Goal: Information Seeking & Learning: Learn about a topic

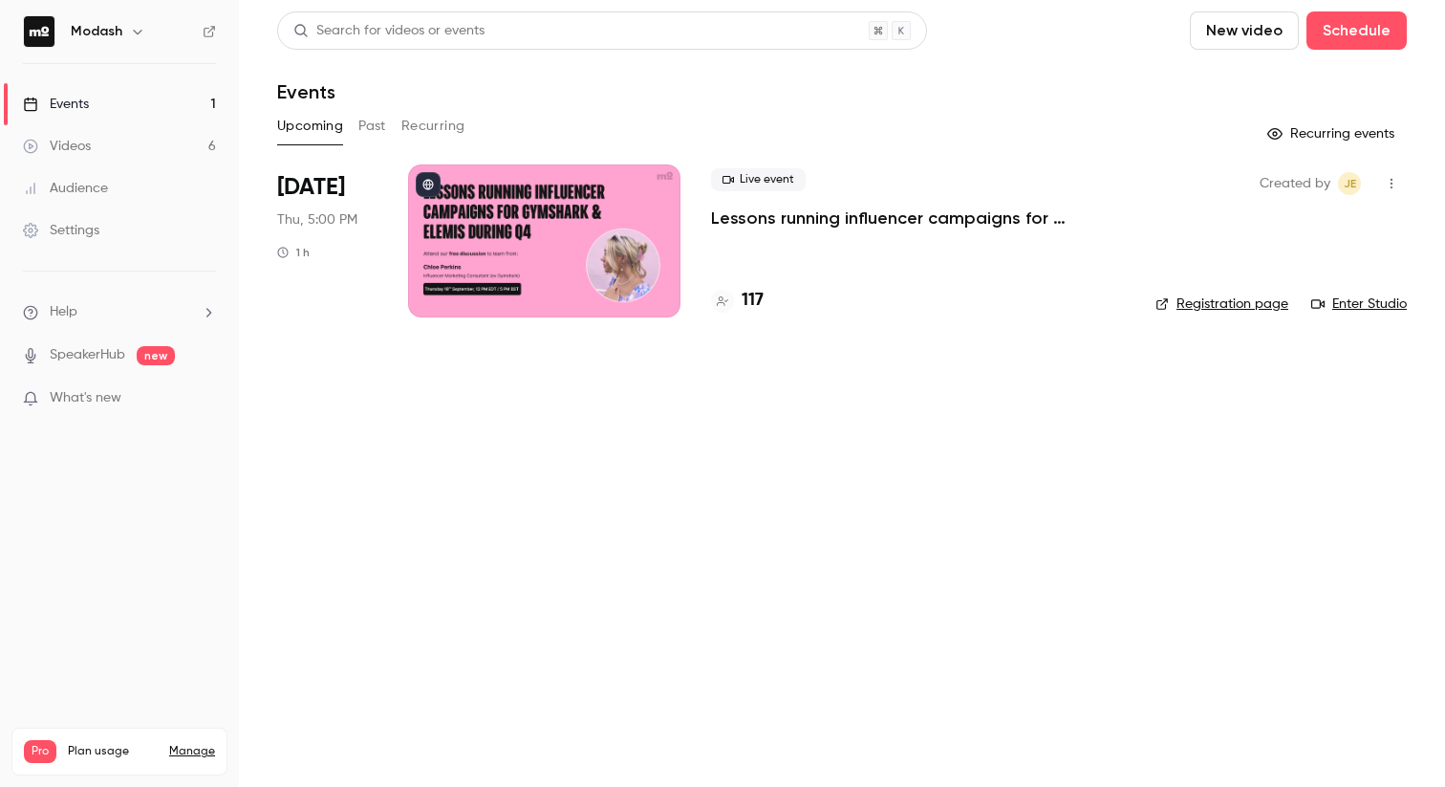
click at [372, 125] on button "Past" at bounding box center [372, 126] width 28 height 31
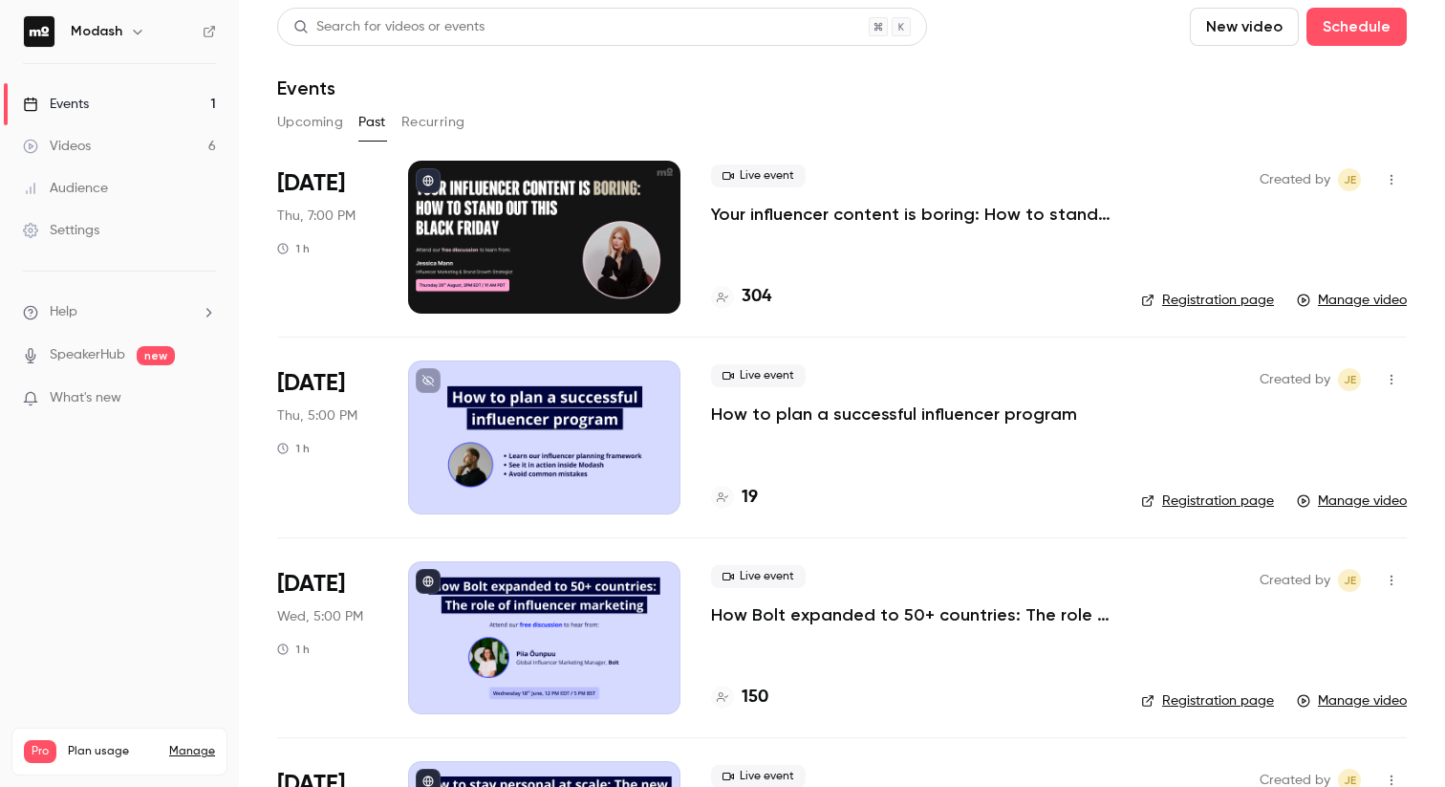
scroll to position [566, 0]
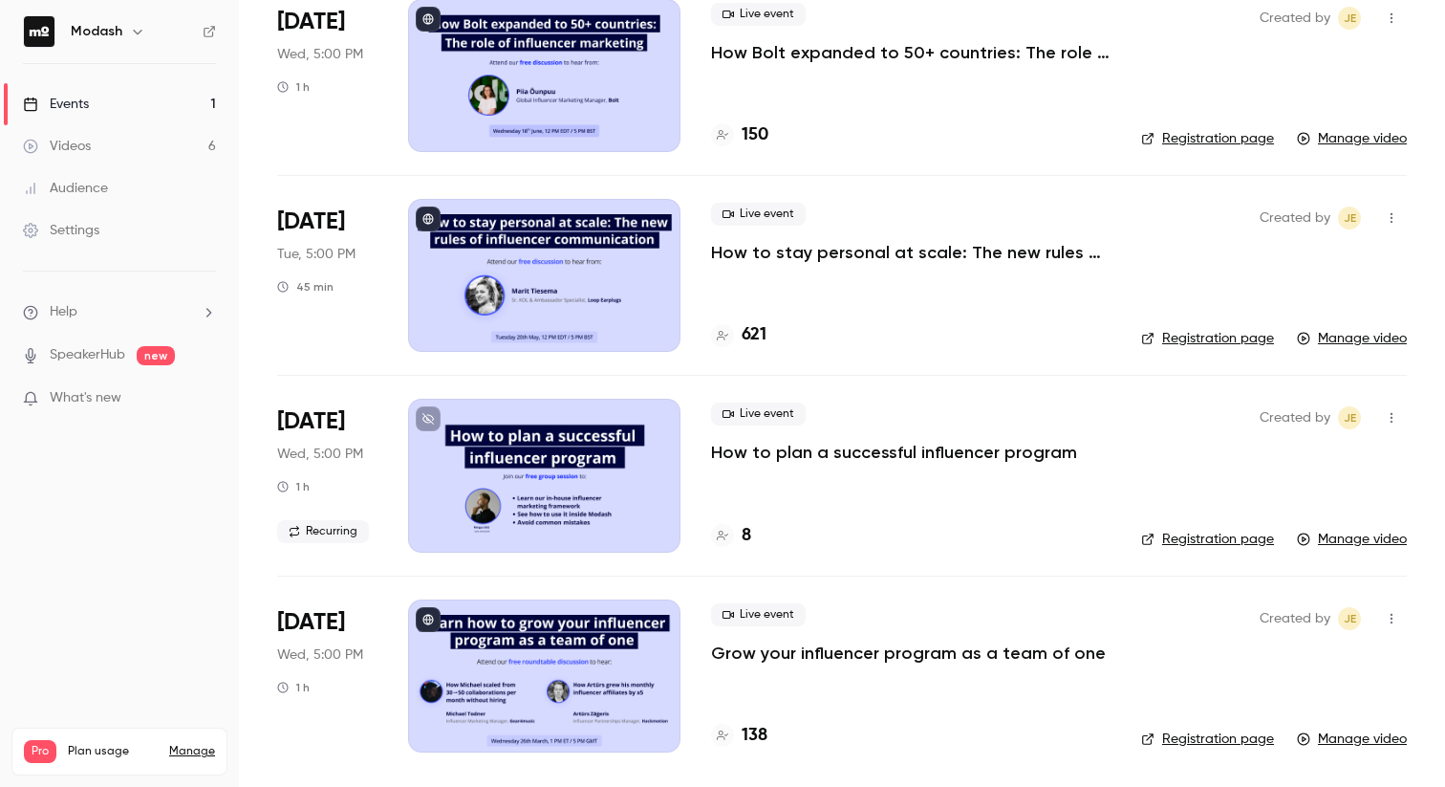
click at [879, 658] on p "Grow your influencer program as a team of one" at bounding box center [908, 652] width 395 height 23
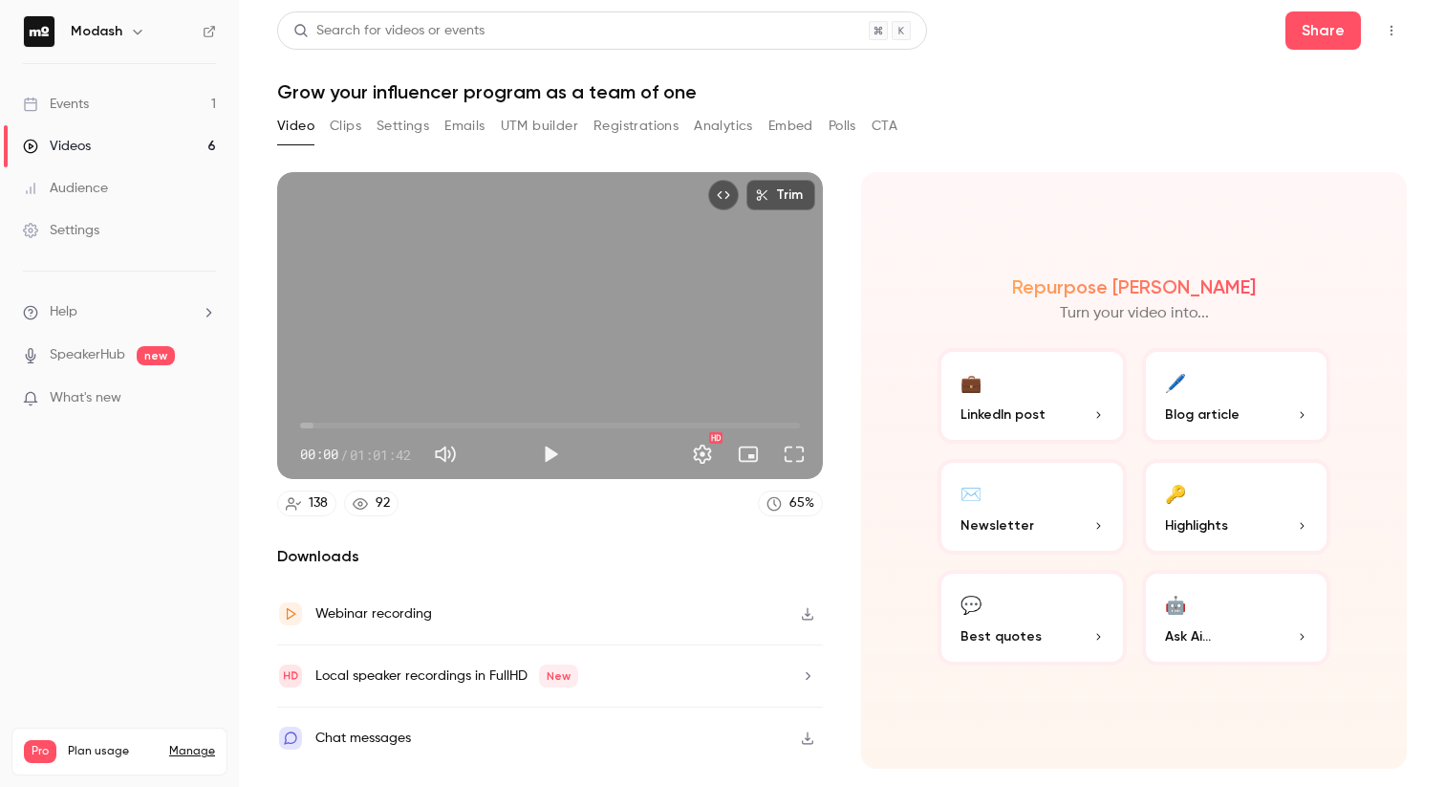
click at [1392, 37] on button "Top Bar Actions" at bounding box center [1391, 30] width 31 height 31
click at [1392, 37] on div at bounding box center [722, 393] width 1445 height 787
click at [361, 96] on h1 "Grow your influencer program as a team of one" at bounding box center [842, 91] width 1130 height 23
click at [481, 131] on button "Emails" at bounding box center [464, 126] width 40 height 31
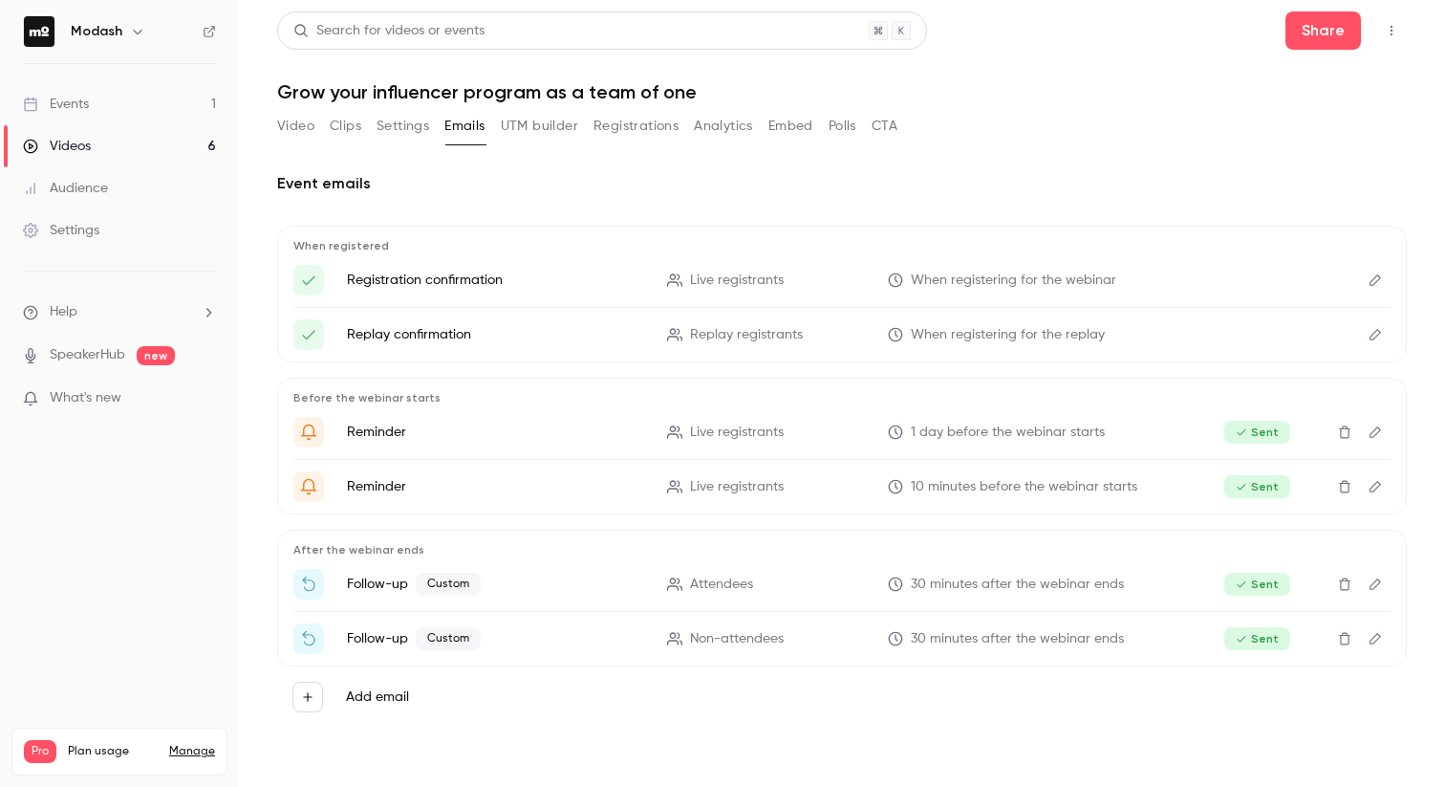
click at [530, 129] on button "UTM builder" at bounding box center [539, 126] width 77 height 31
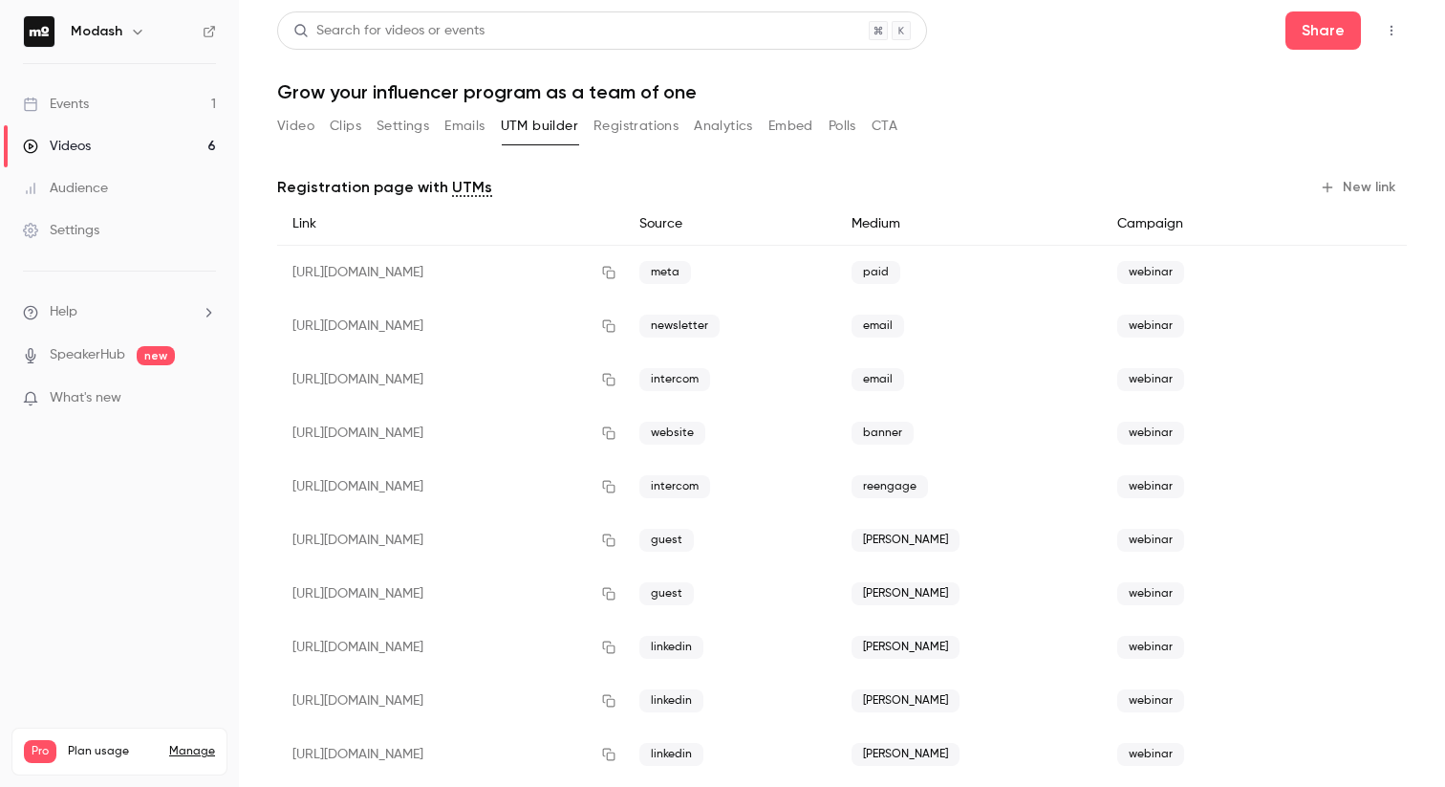
click at [456, 132] on button "Emails" at bounding box center [464, 126] width 40 height 31
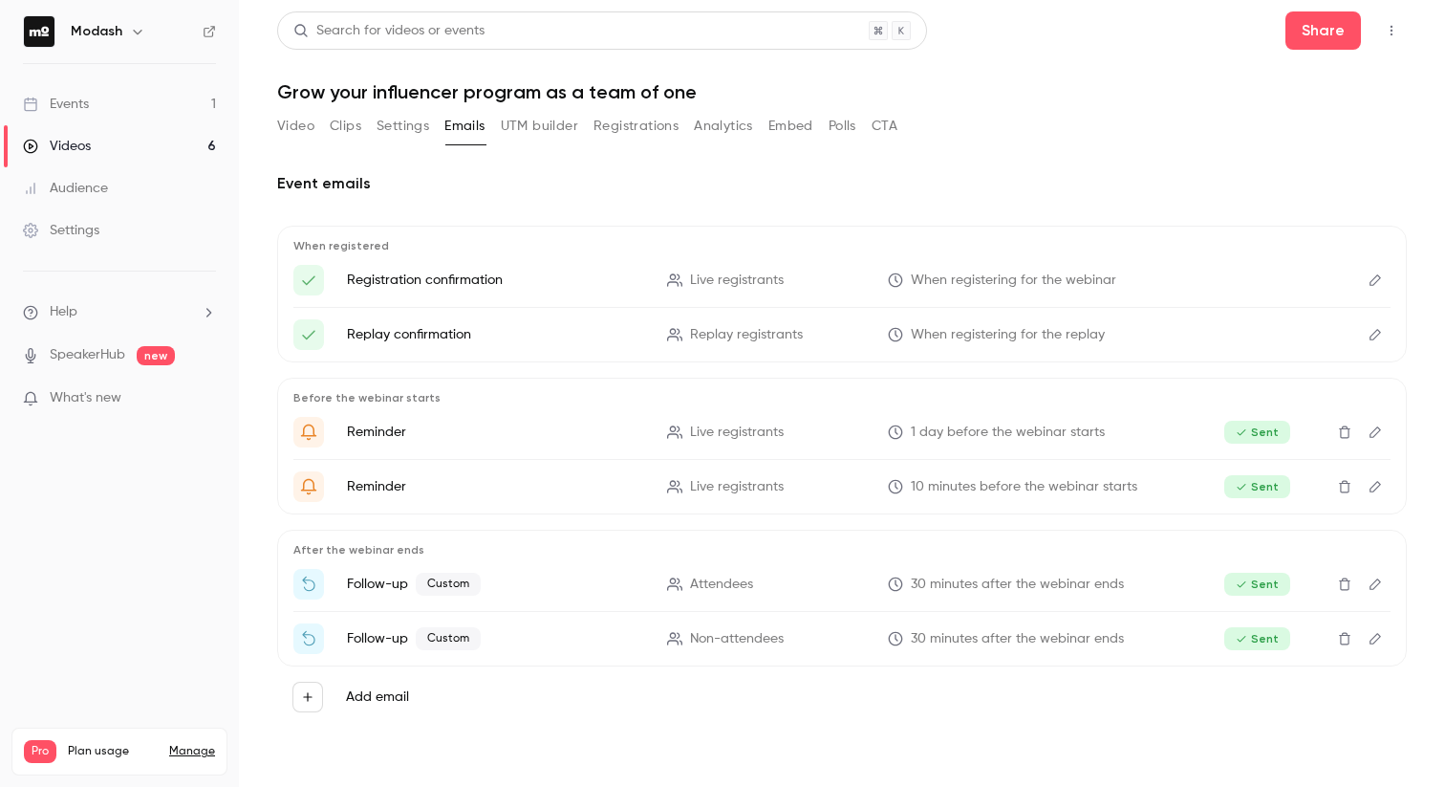
click at [1390, 39] on button "Top Bar Actions" at bounding box center [1391, 30] width 31 height 31
click at [1390, 39] on div at bounding box center [722, 393] width 1445 height 787
click at [534, 124] on button "UTM builder" at bounding box center [539, 126] width 77 height 31
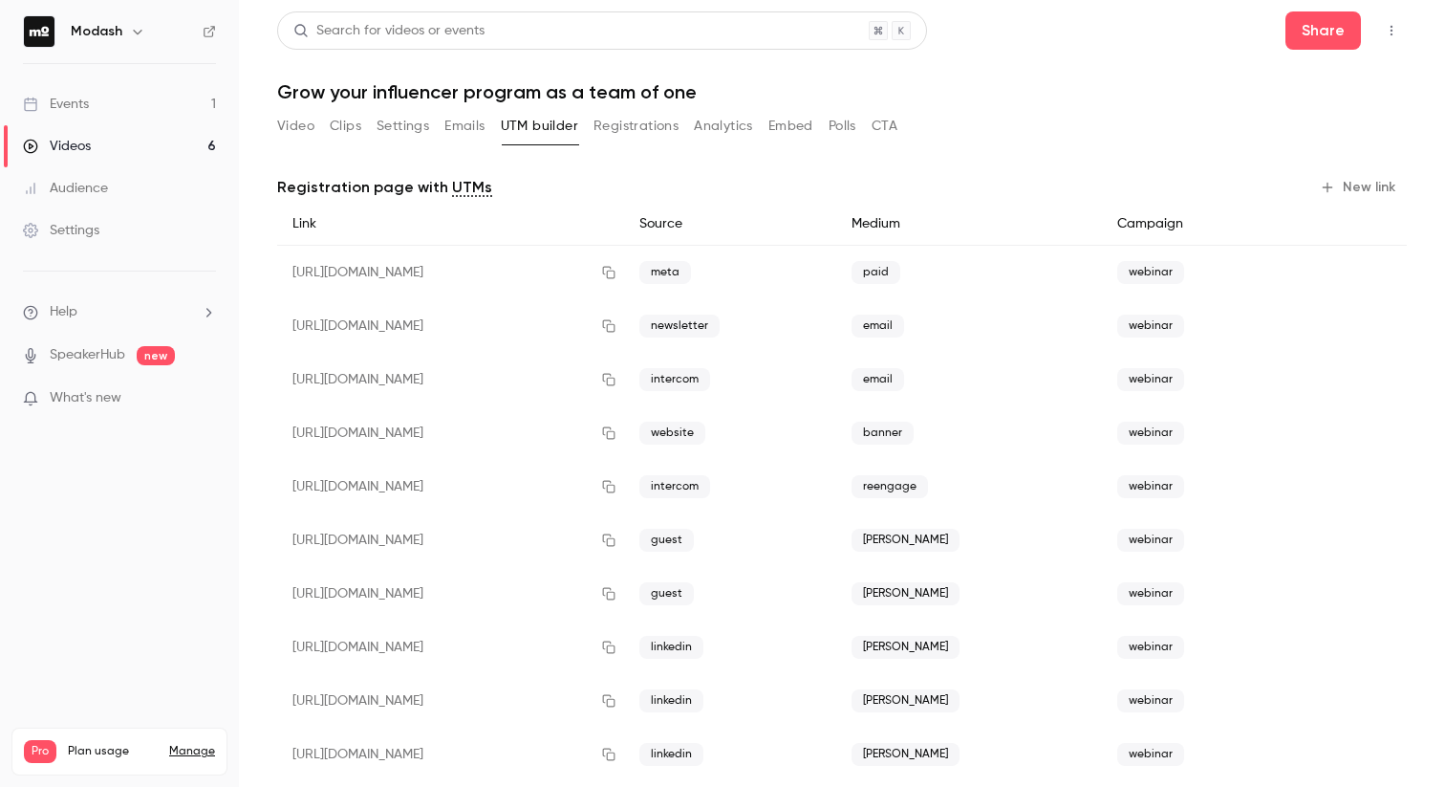
click at [215, 29] on icon at bounding box center [209, 31] width 13 height 13
click at [212, 30] on icon at bounding box center [209, 31] width 13 height 13
